Goal: Task Accomplishment & Management: Understand process/instructions

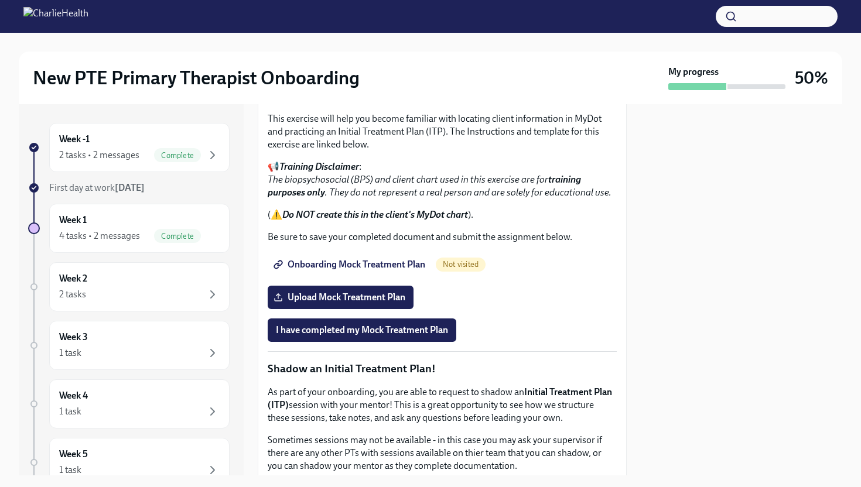
scroll to position [848, 0]
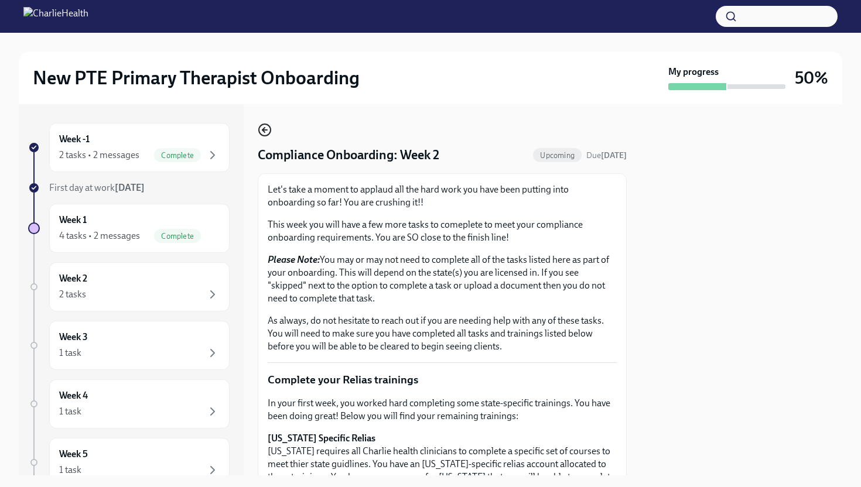
click at [265, 132] on icon "button" at bounding box center [265, 130] width 14 height 14
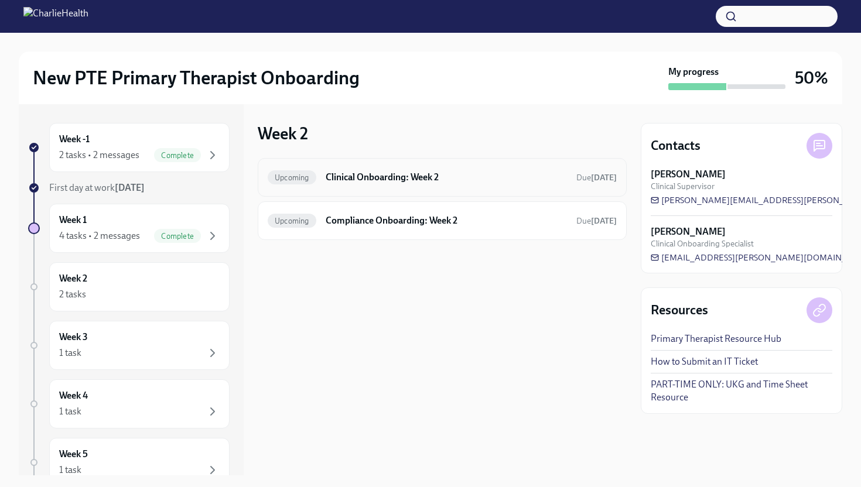
click at [359, 186] on div "Upcoming Clinical Onboarding: Week 2 Due [DATE]" at bounding box center [442, 177] width 349 height 19
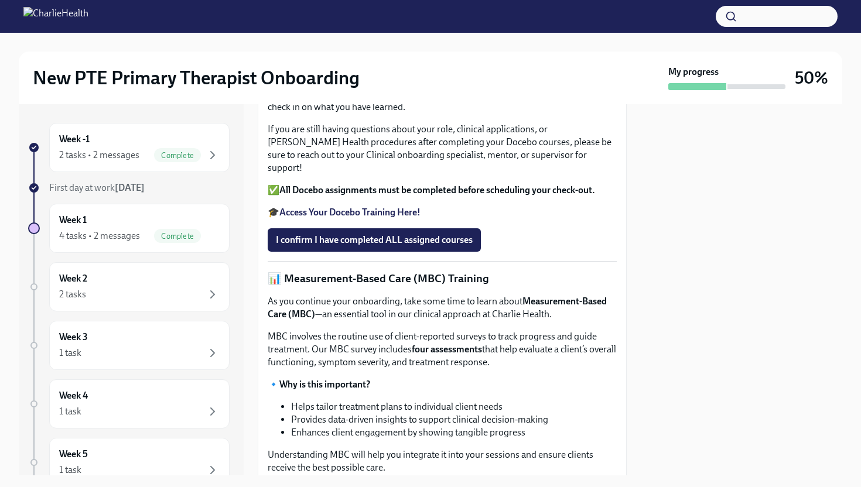
scroll to position [387, 0]
